Goal: Check status: Check status

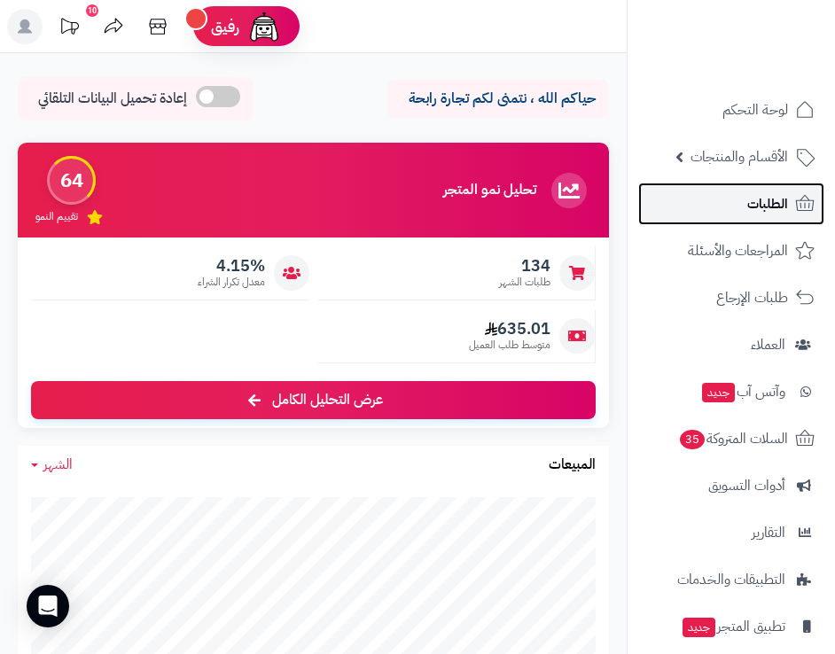
click at [752, 206] on span "الطلبات" at bounding box center [767, 203] width 41 height 25
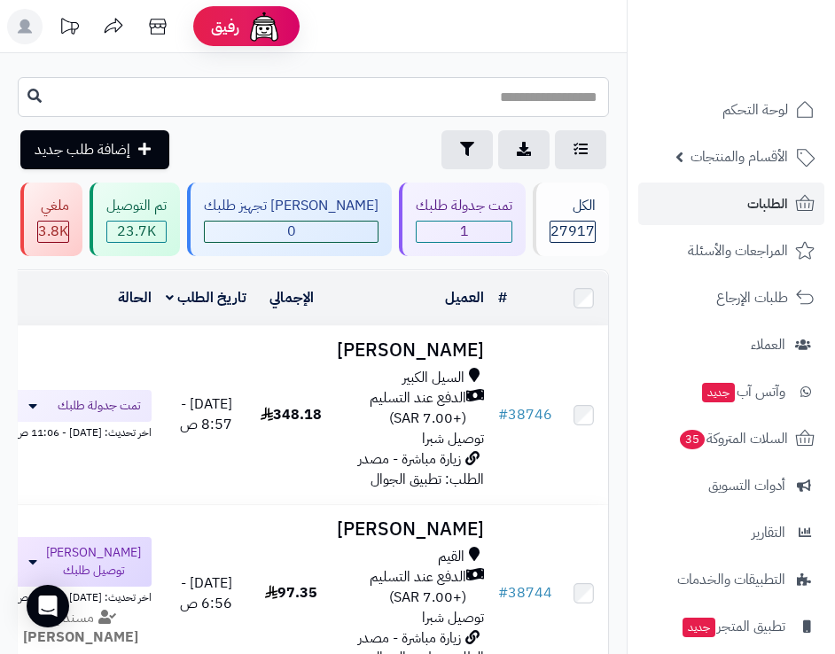
click at [563, 103] on input "text" at bounding box center [313, 97] width 591 height 40
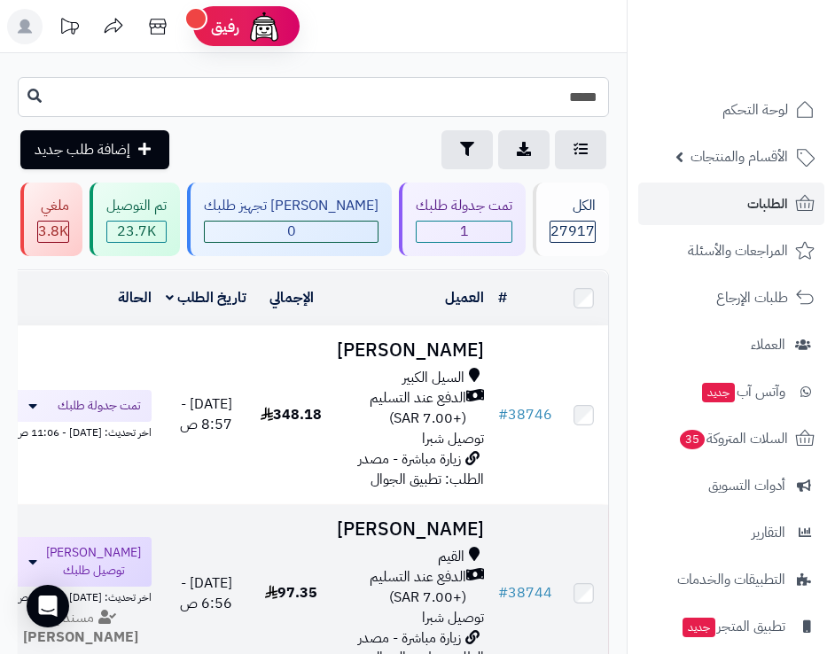
type input "*****"
